Goal: Find specific page/section: Find specific page/section

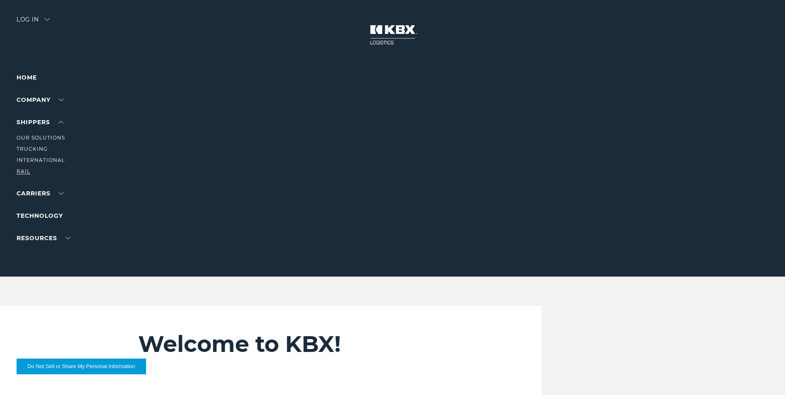
click at [21, 171] on link "RAIL" at bounding box center [24, 171] width 14 height 6
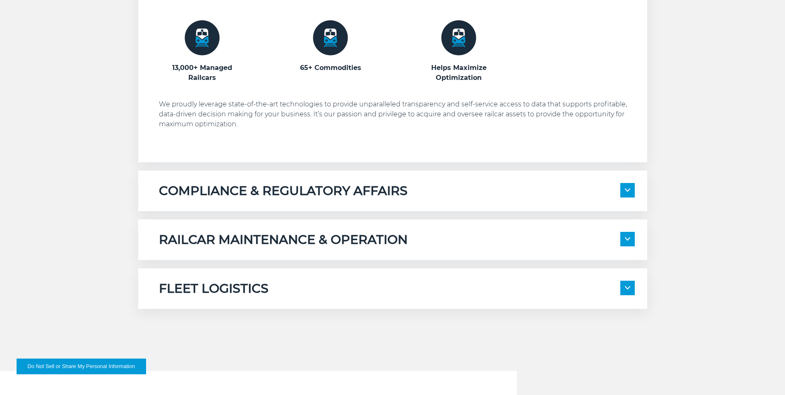
scroll to position [580, 0]
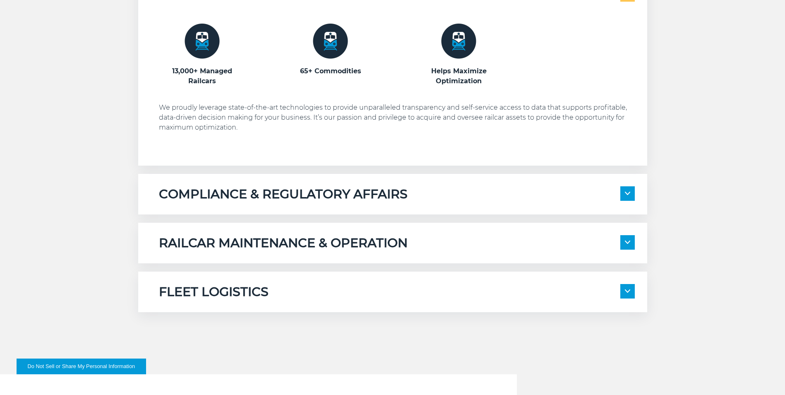
click at [627, 246] on span at bounding box center [628, 242] width 14 height 14
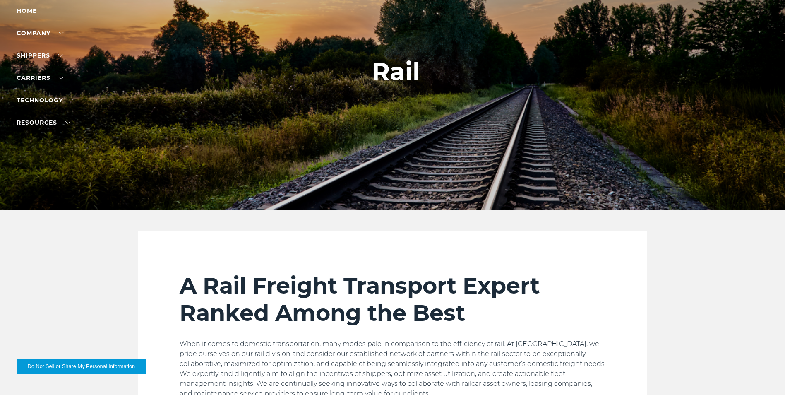
scroll to position [0, 0]
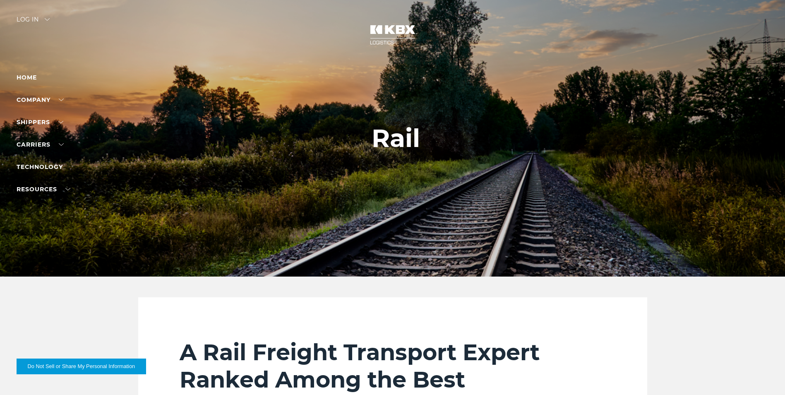
click at [48, 22] on div "Log in" at bounding box center [33, 23] width 33 height 12
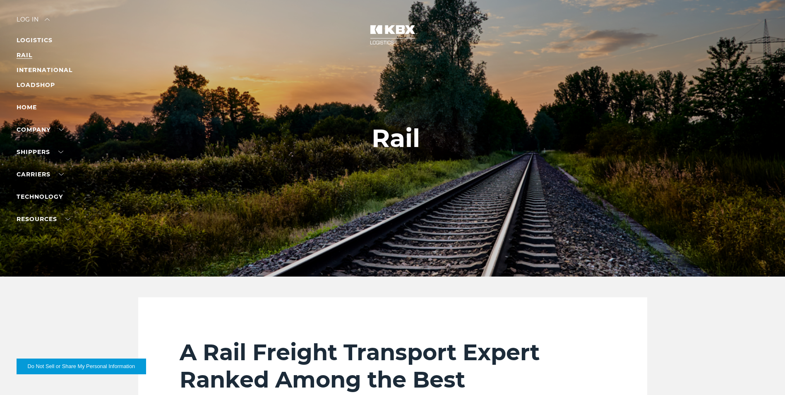
click at [27, 54] on link "RAIL" at bounding box center [25, 54] width 16 height 7
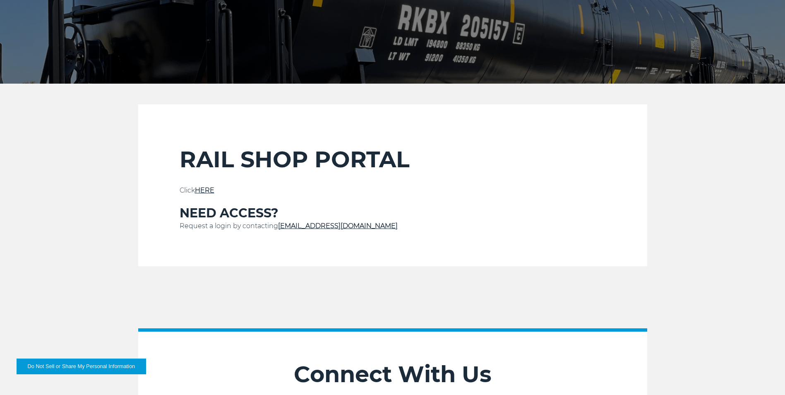
scroll to position [290, 0]
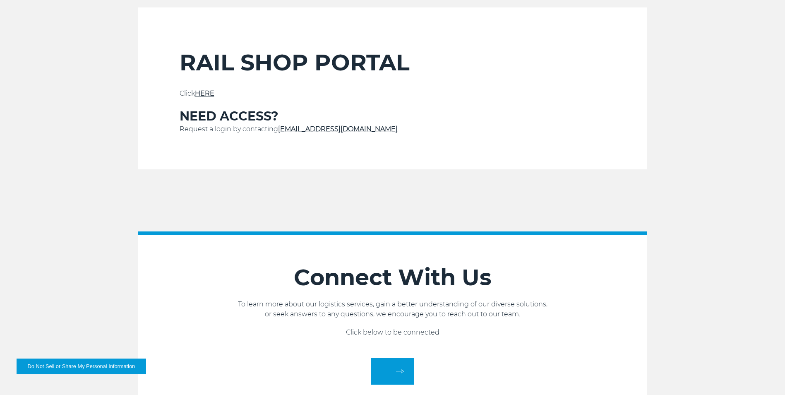
click at [208, 93] on link "HERE" at bounding box center [204, 93] width 19 height 8
